Goal: Information Seeking & Learning: Check status

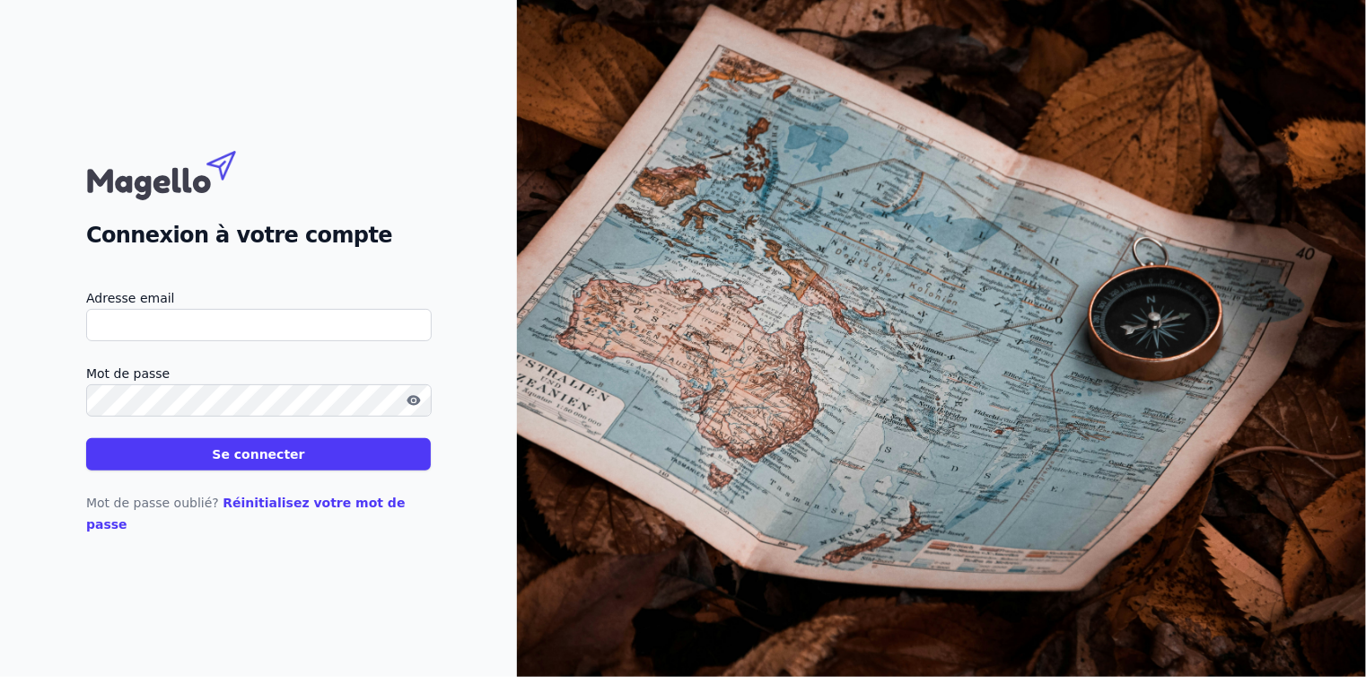
click at [194, 341] on input "Adresse email" at bounding box center [259, 325] width 346 height 32
type input "[EMAIL_ADDRESS][DOMAIN_NAME]"
click at [273, 465] on button "Se connecter" at bounding box center [258, 454] width 345 height 32
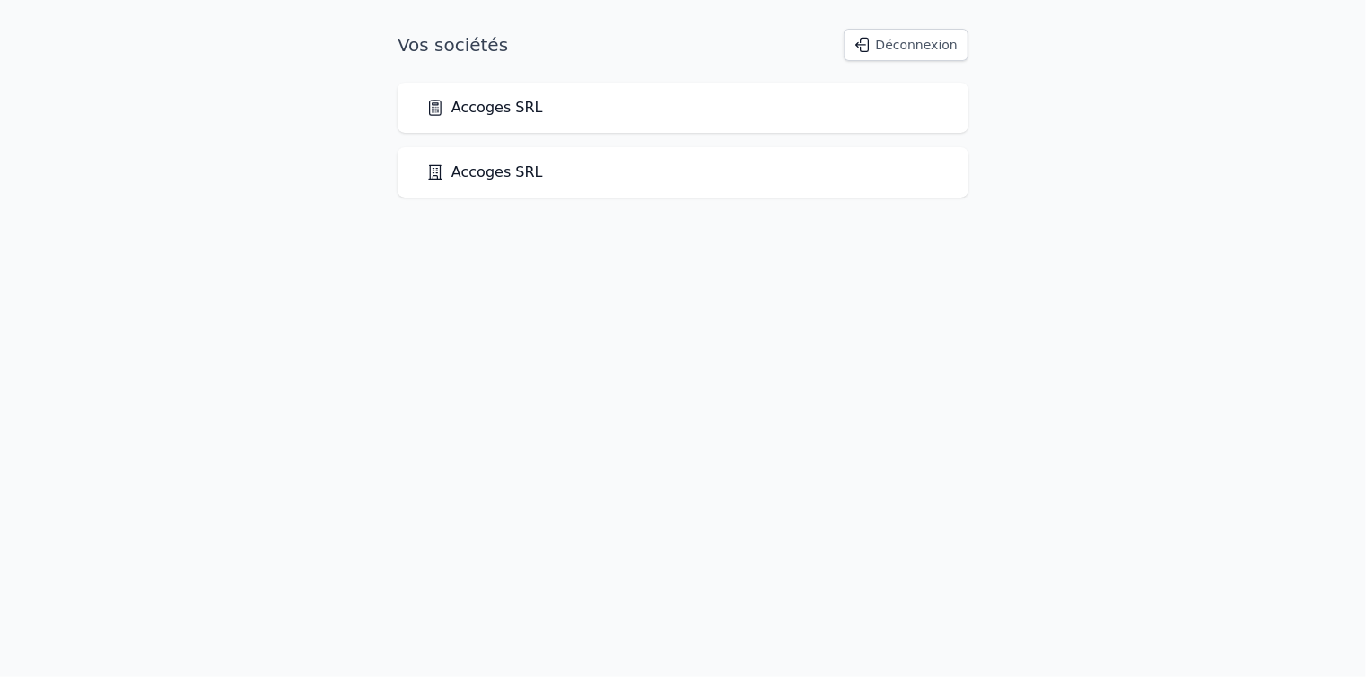
click at [501, 113] on link "Accoges SRL" at bounding box center [484, 108] width 117 height 22
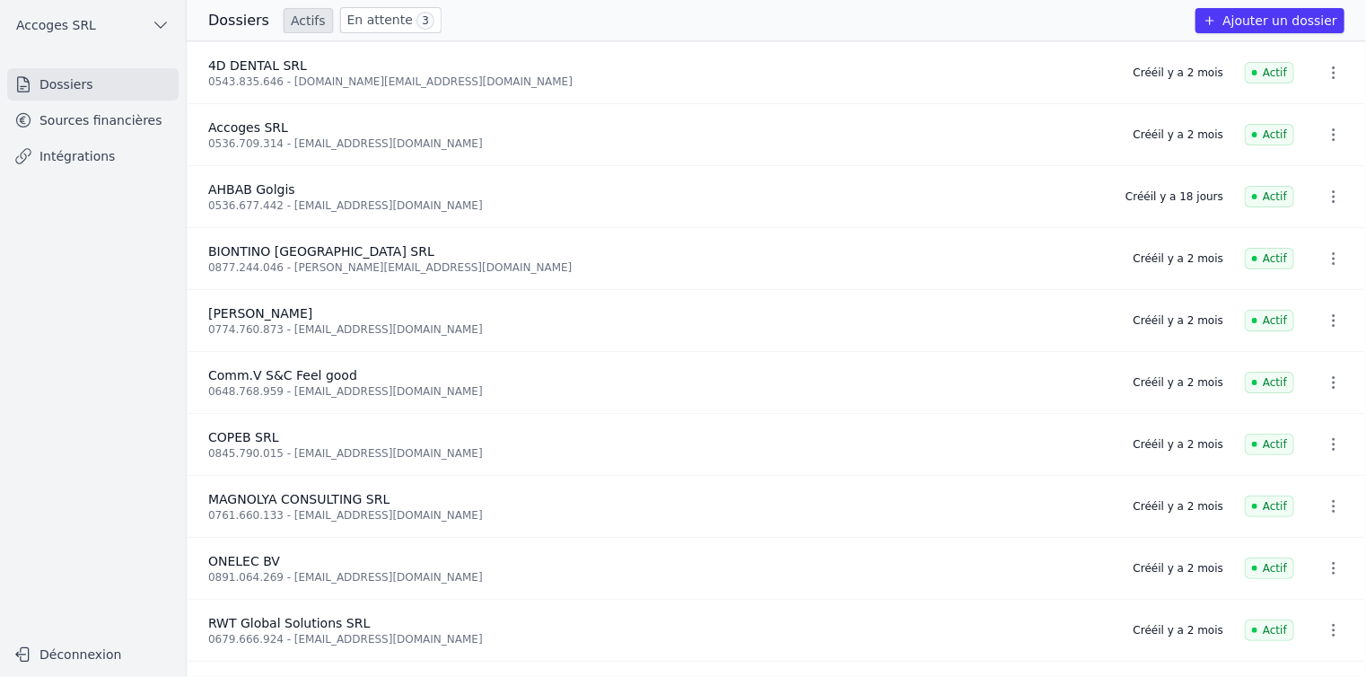
click at [115, 127] on link "Sources financières" at bounding box center [92, 120] width 171 height 32
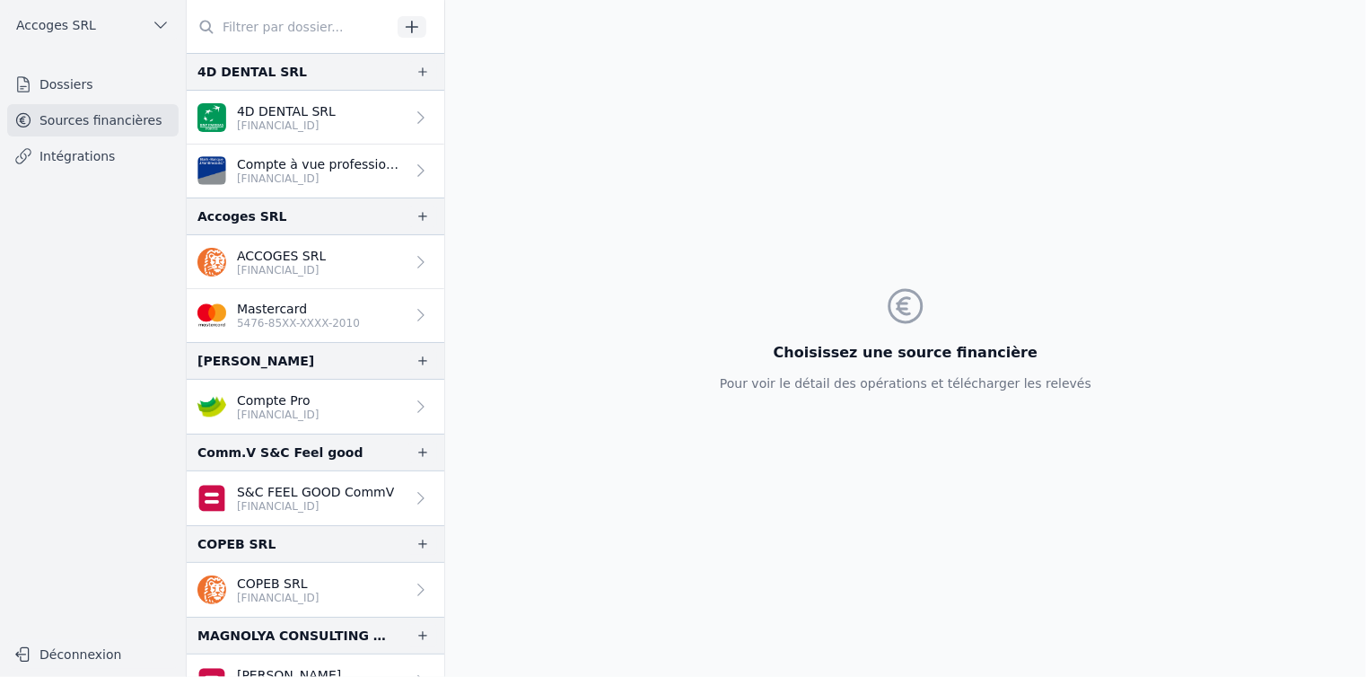
click at [323, 260] on p "ACCOGES SRL" at bounding box center [281, 256] width 89 height 18
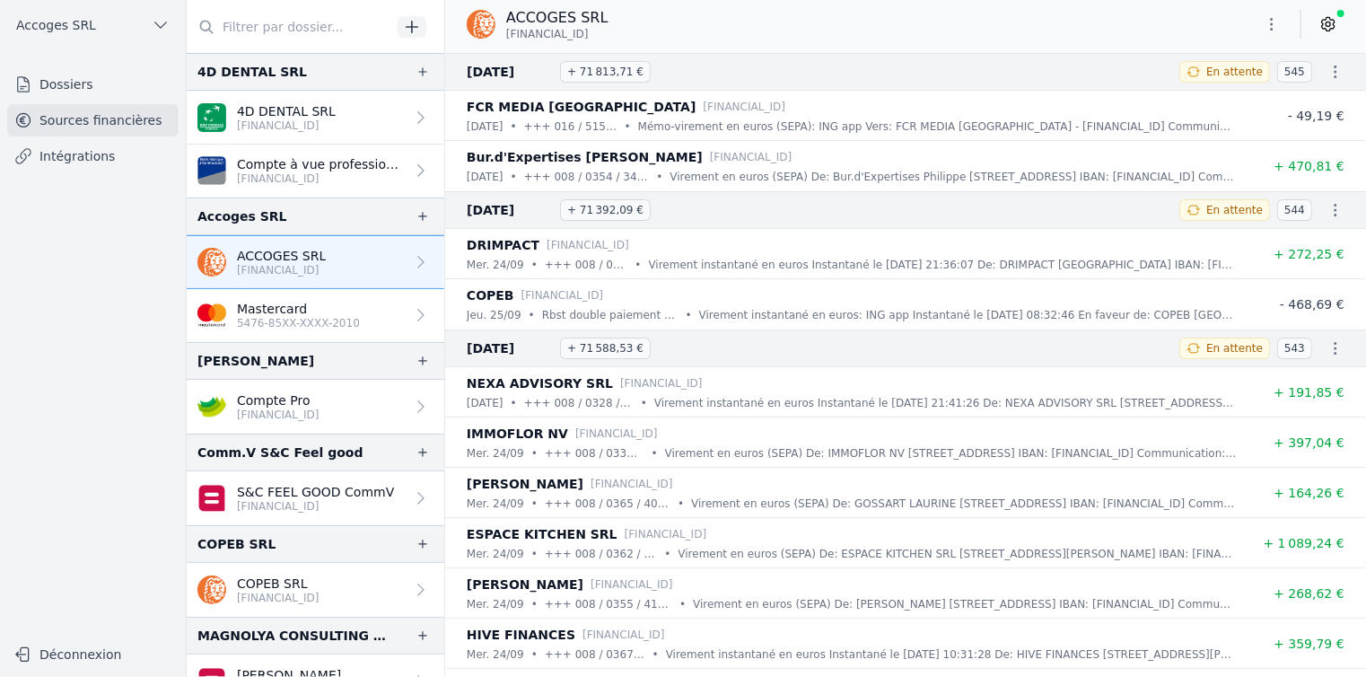
click at [79, 659] on button "Déconnexion" at bounding box center [92, 654] width 171 height 29
